Goal: Check status: Check status

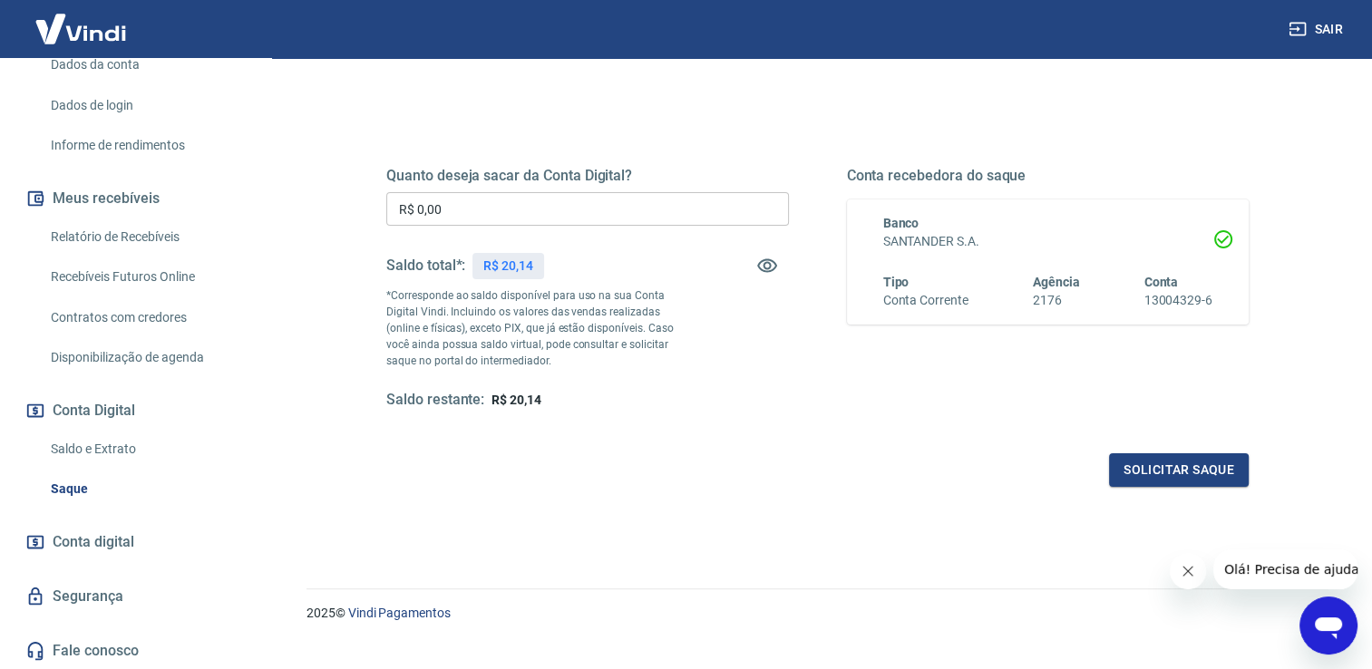
scroll to position [226, 0]
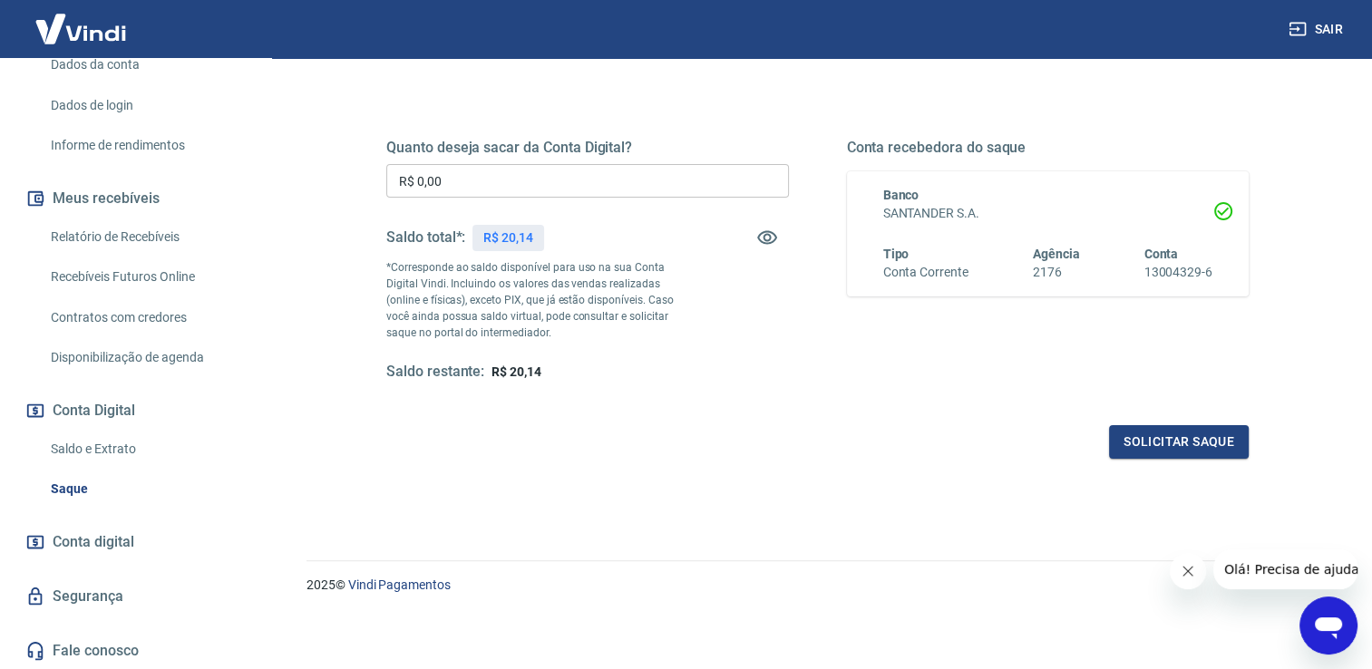
click at [142, 557] on link "Conta digital" at bounding box center [136, 542] width 228 height 40
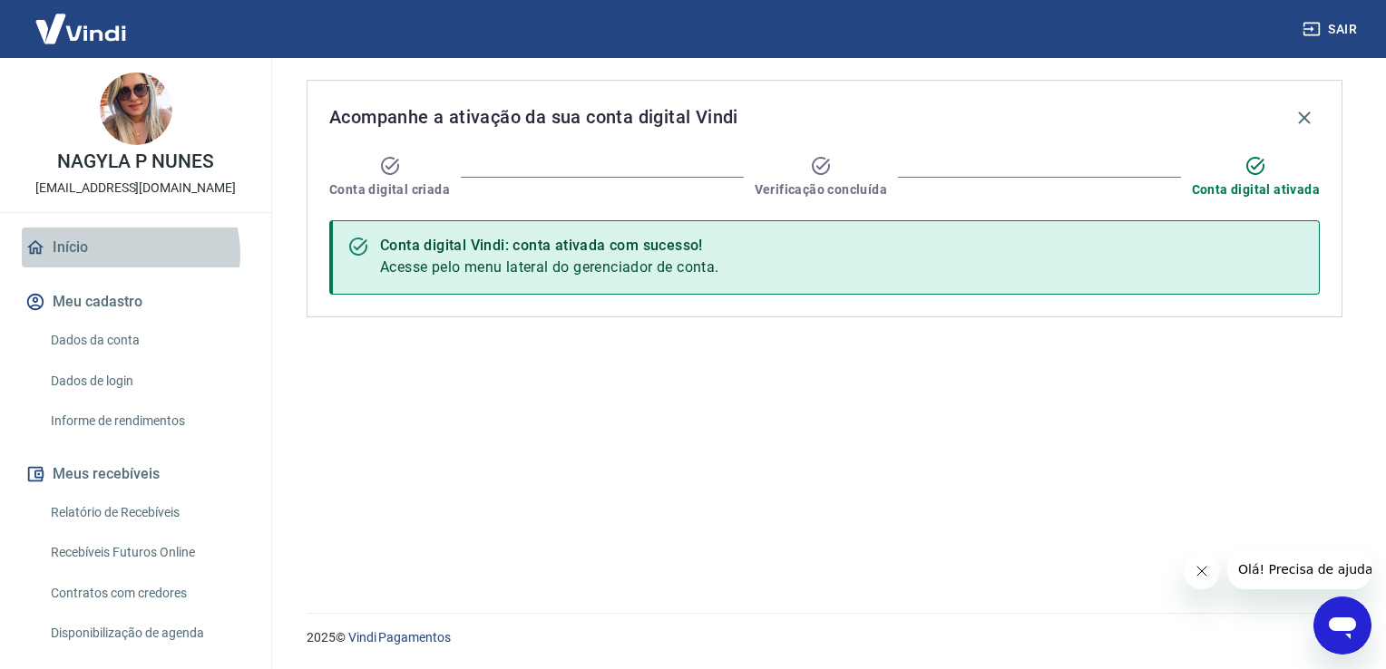
click at [127, 254] on link "Início" at bounding box center [136, 248] width 228 height 40
